Goal: Information Seeking & Learning: Learn about a topic

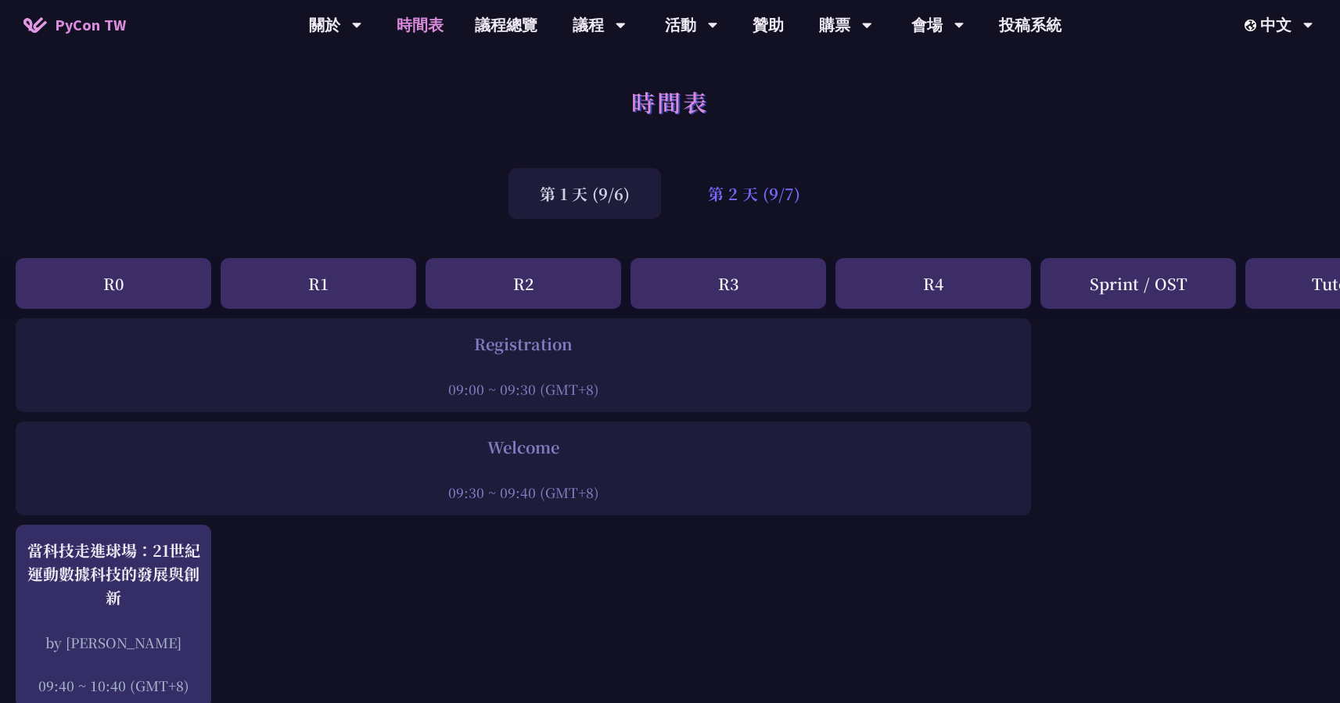
click at [796, 199] on div "第 2 天 (9/7)" at bounding box center [754, 193] width 155 height 51
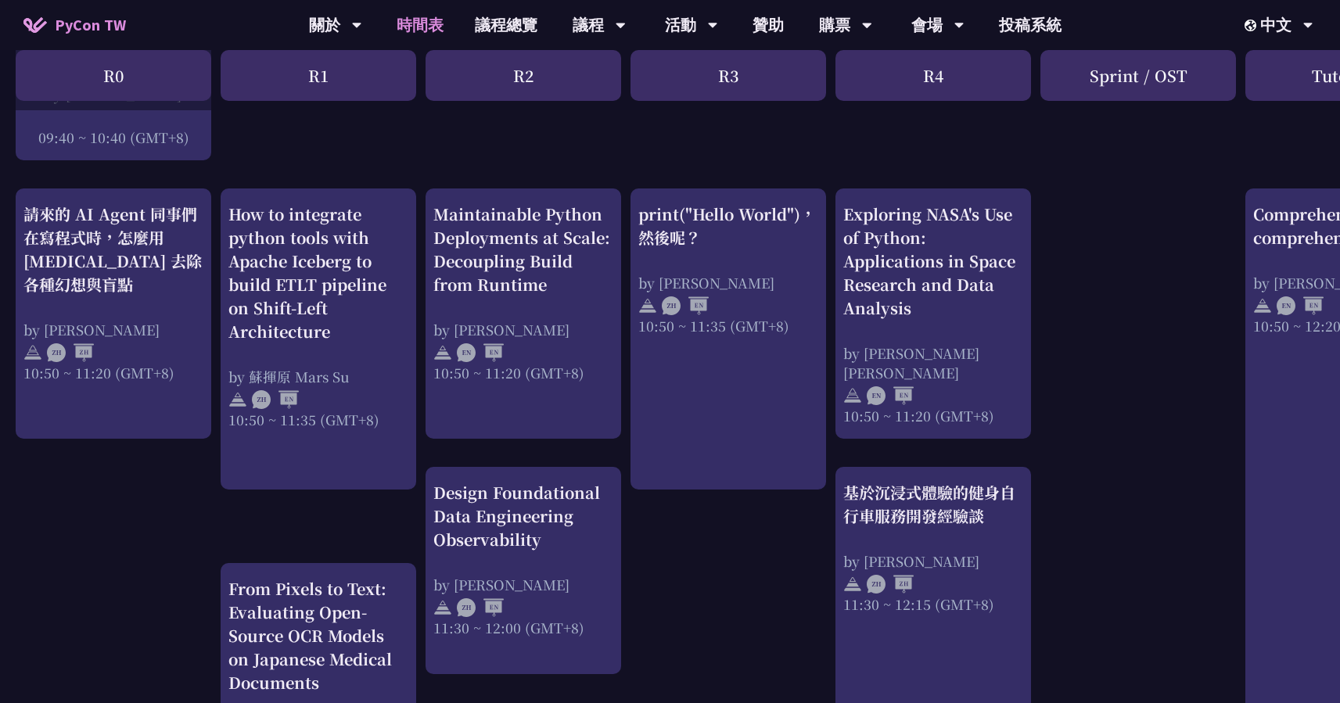
scroll to position [526, 0]
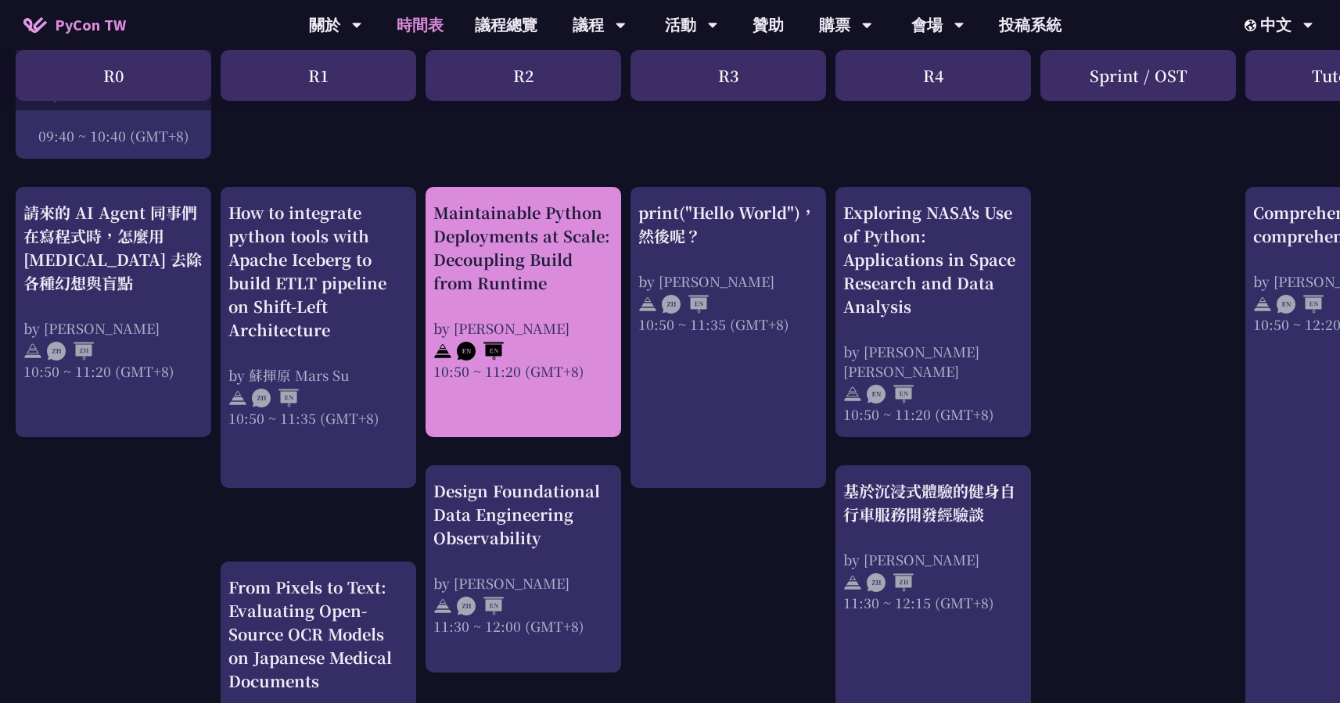
click at [577, 368] on div "10:50 ~ 11:20 (GMT+8)" at bounding box center [523, 371] width 180 height 20
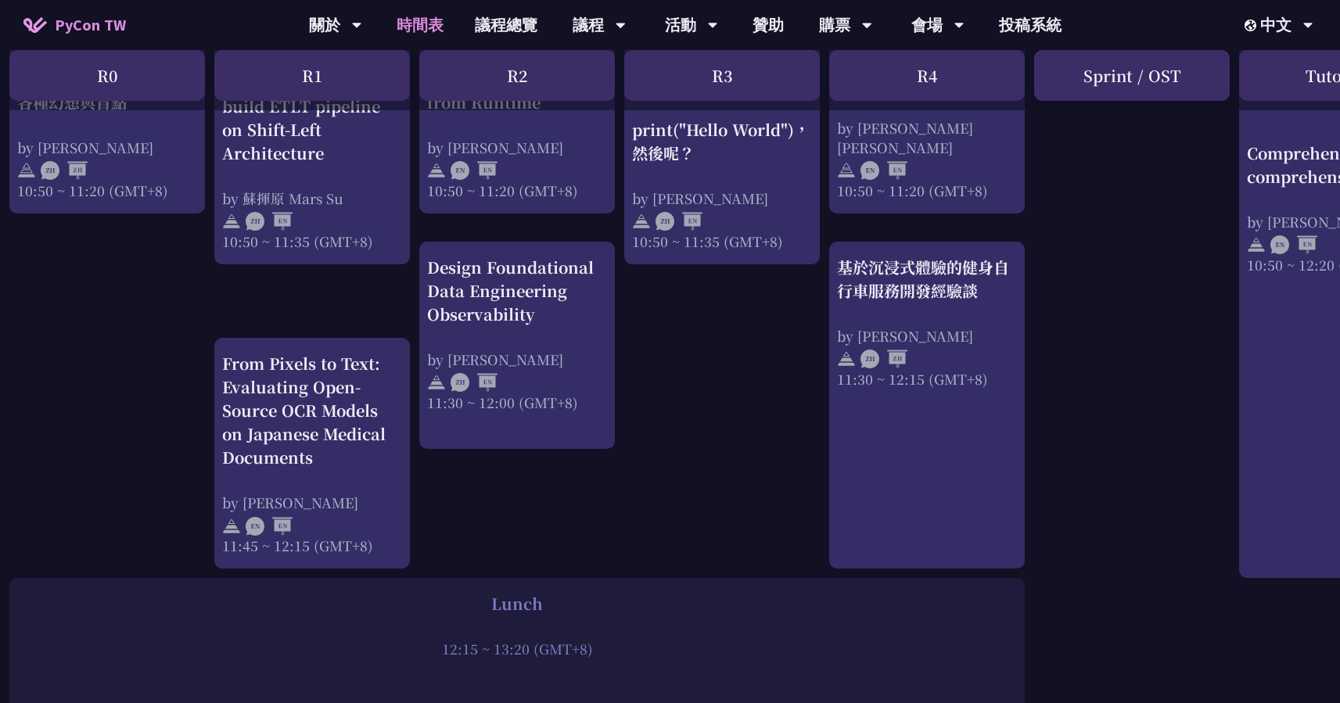
scroll to position [709, 6]
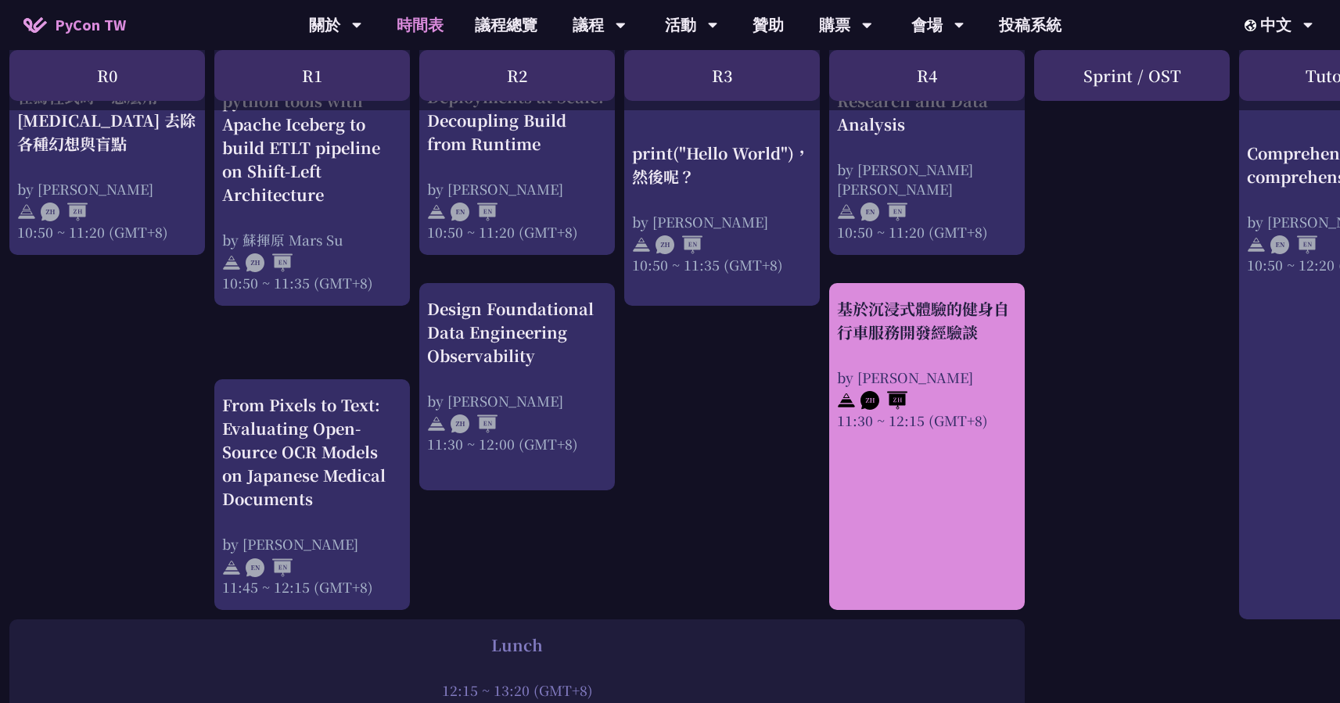
click at [843, 466] on link "基於沉浸式體驗的健身自行車服務開發經驗談 by [PERSON_NAME] 11:30 ~ 12:15 (GMT+8)" at bounding box center [927, 447] width 180 height 300
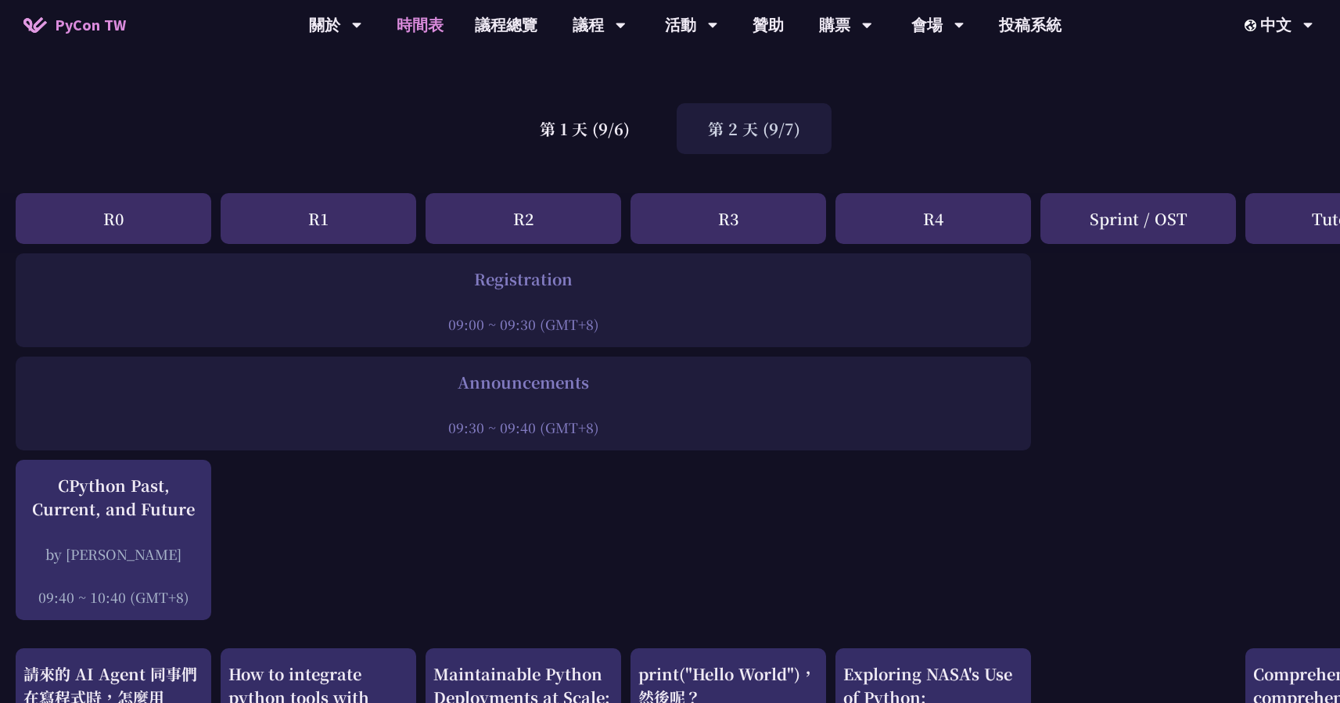
scroll to position [47, 0]
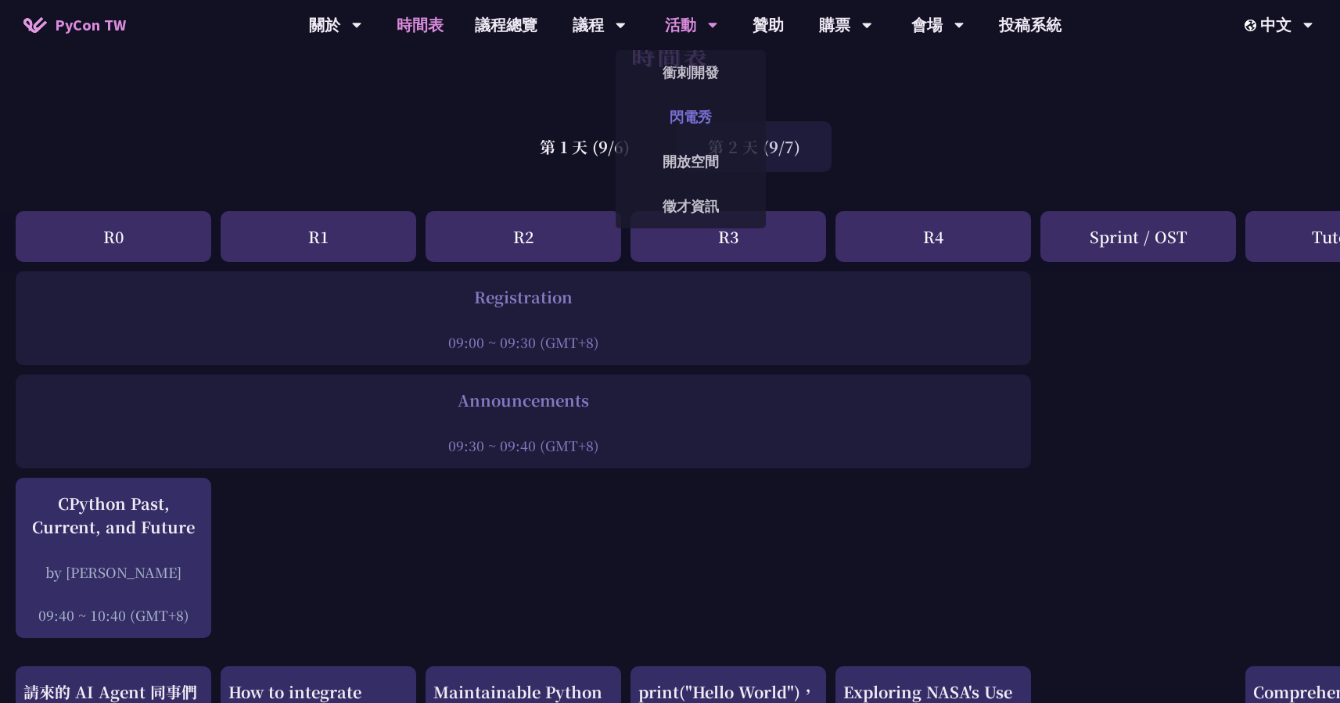
click at [661, 110] on link "閃電秀" at bounding box center [691, 117] width 150 height 37
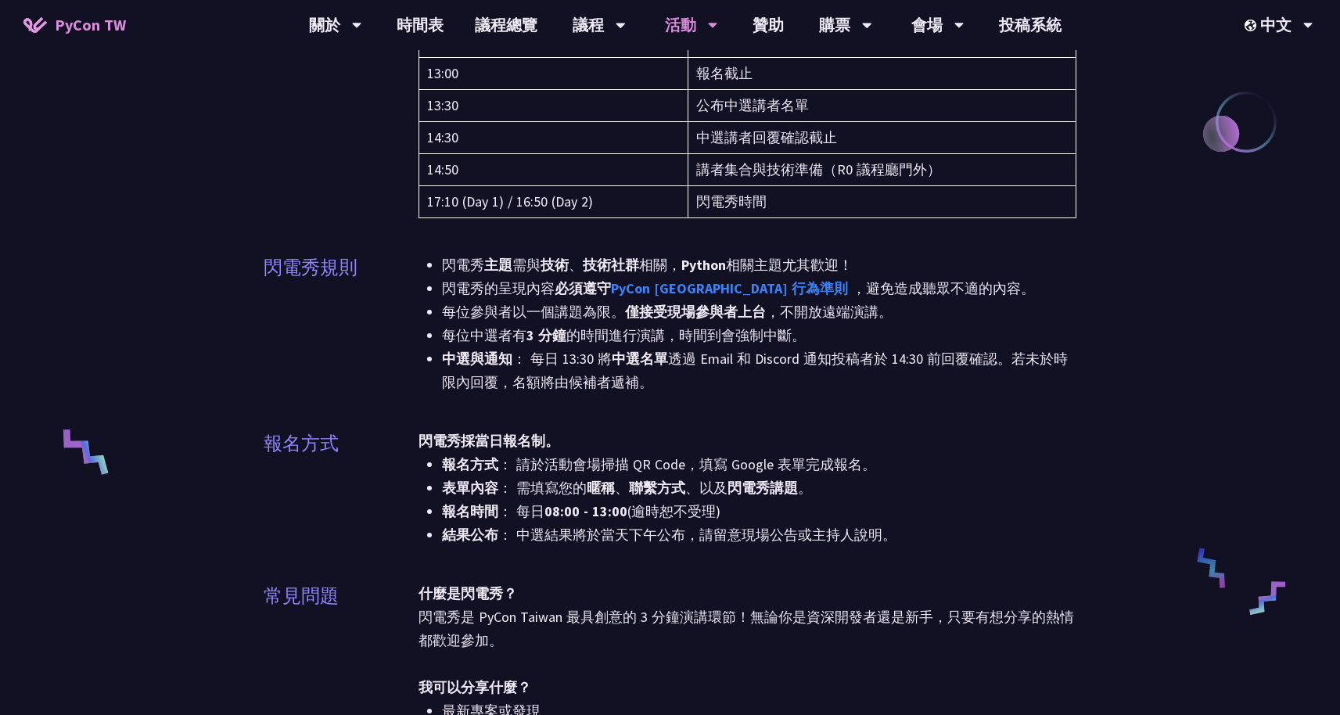
scroll to position [336, 0]
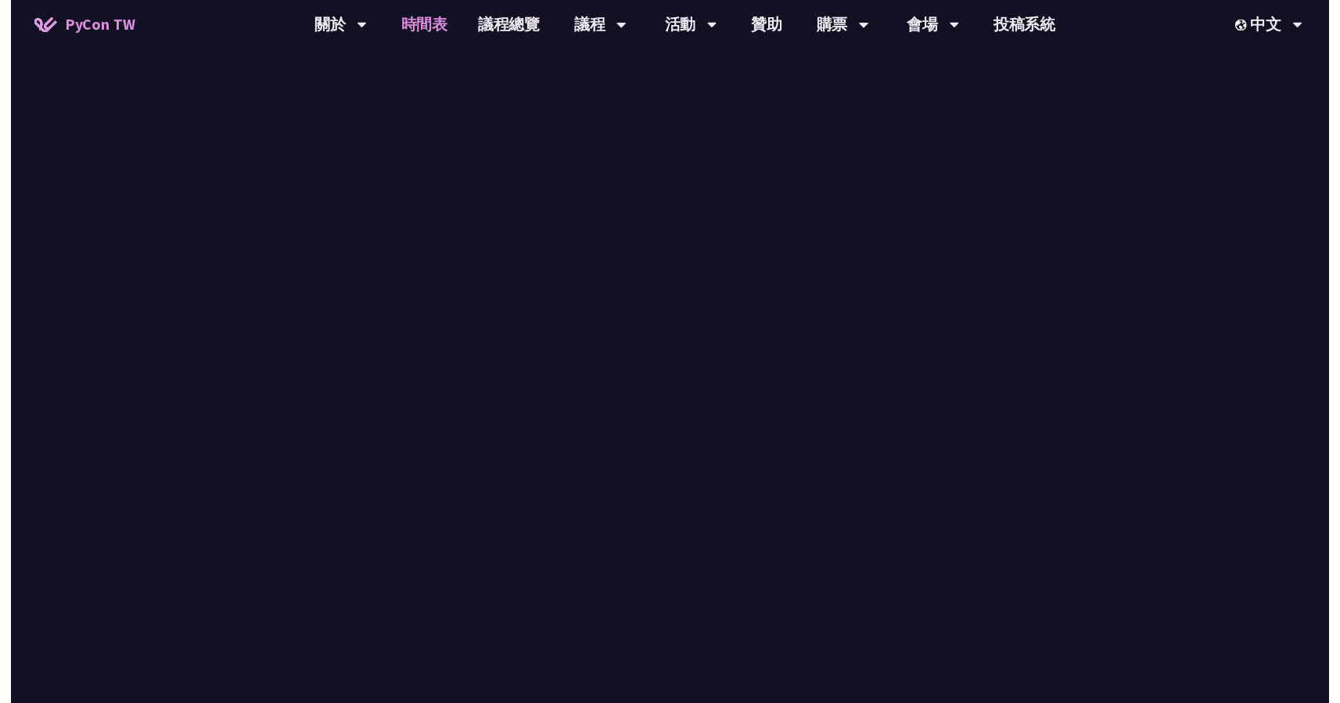
scroll to position [47, 0]
